Goal: Task Accomplishment & Management: Complete application form

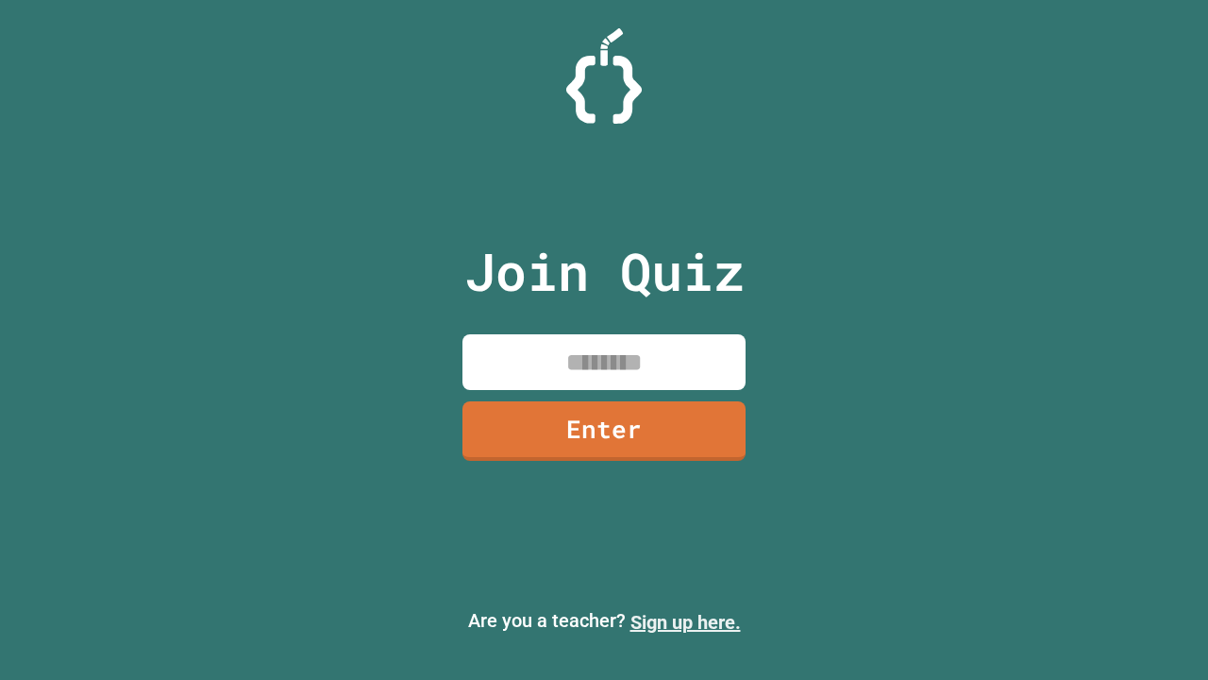
click at [685, 622] on link "Sign up here." at bounding box center [685, 622] width 110 height 23
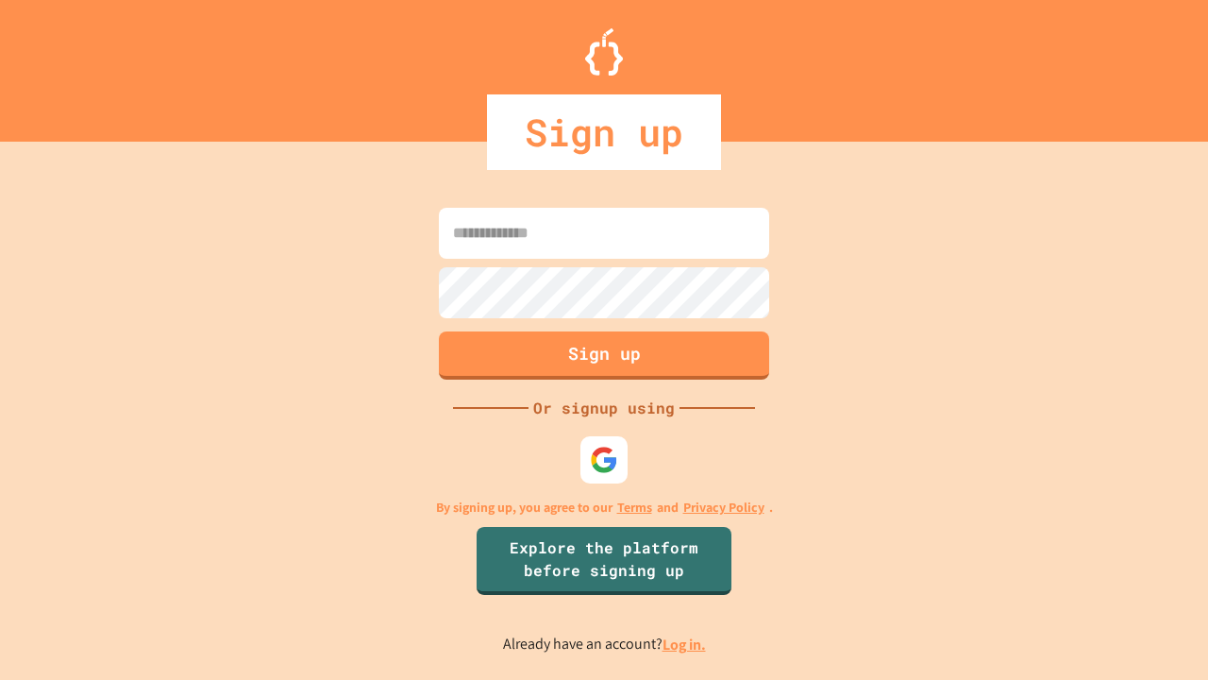
click at [685, 644] on link "Log in." at bounding box center [684, 644] width 43 height 20
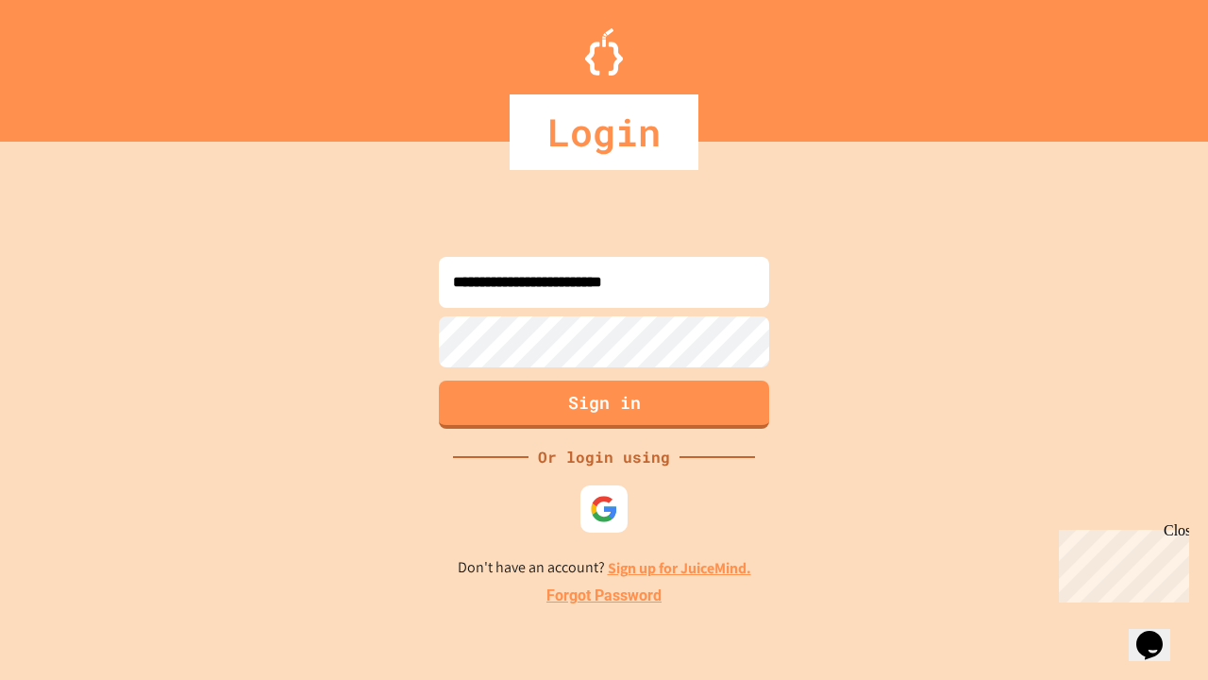
type input "**********"
